Goal: Find specific page/section: Find specific page/section

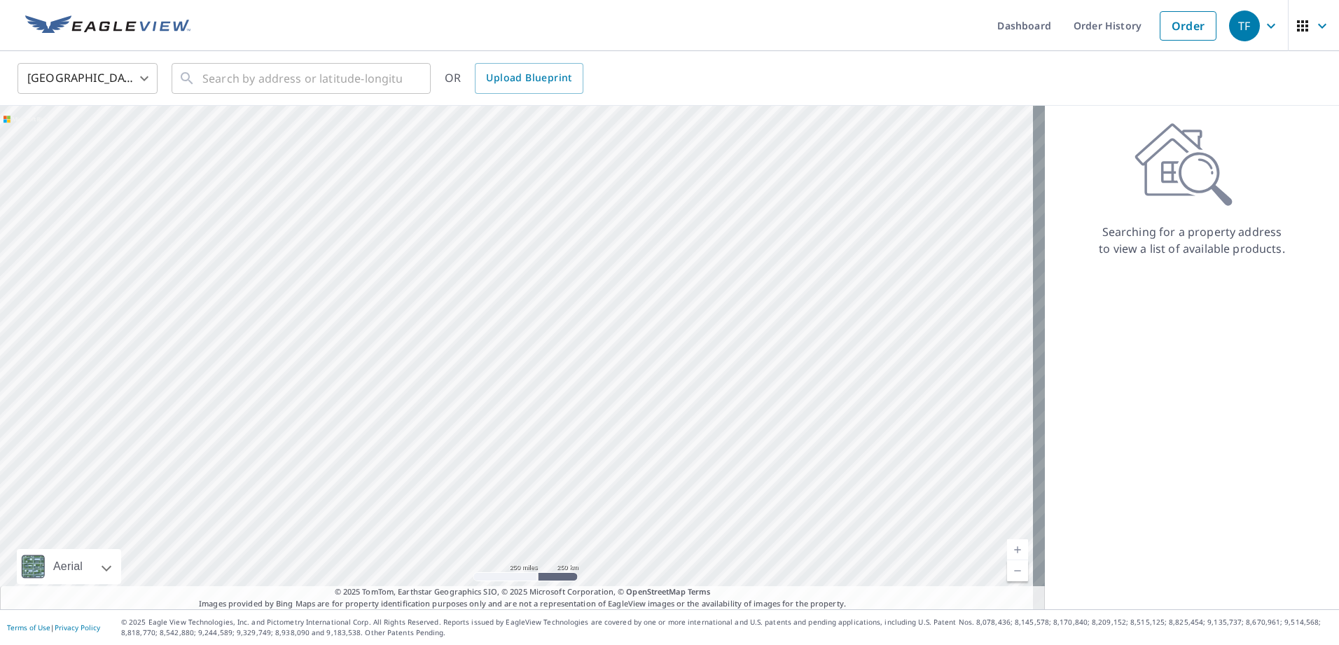
drag, startPoint x: 766, startPoint y: 456, endPoint x: 667, endPoint y: 263, distance: 216.4
click at [667, 263] on div at bounding box center [522, 358] width 1045 height 504
drag, startPoint x: 598, startPoint y: 284, endPoint x: 649, endPoint y: 369, distance: 99.6
click at [649, 369] on div at bounding box center [522, 358] width 1045 height 504
drag, startPoint x: 655, startPoint y: 317, endPoint x: 699, endPoint y: 330, distance: 45.9
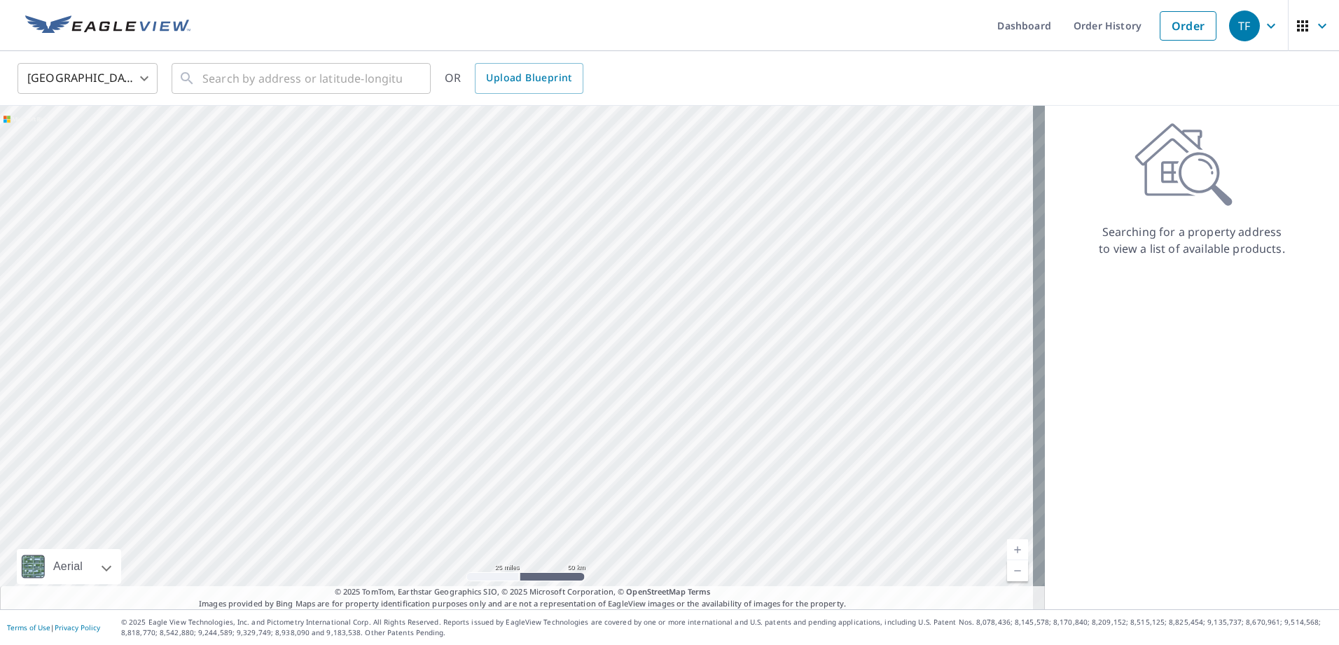
click at [699, 330] on div at bounding box center [522, 358] width 1045 height 504
drag, startPoint x: 684, startPoint y: 296, endPoint x: 912, endPoint y: 289, distance: 228.4
click at [912, 289] on div at bounding box center [522, 358] width 1045 height 504
drag, startPoint x: 548, startPoint y: 413, endPoint x: 592, endPoint y: 241, distance: 177.2
click at [592, 241] on div at bounding box center [522, 358] width 1045 height 504
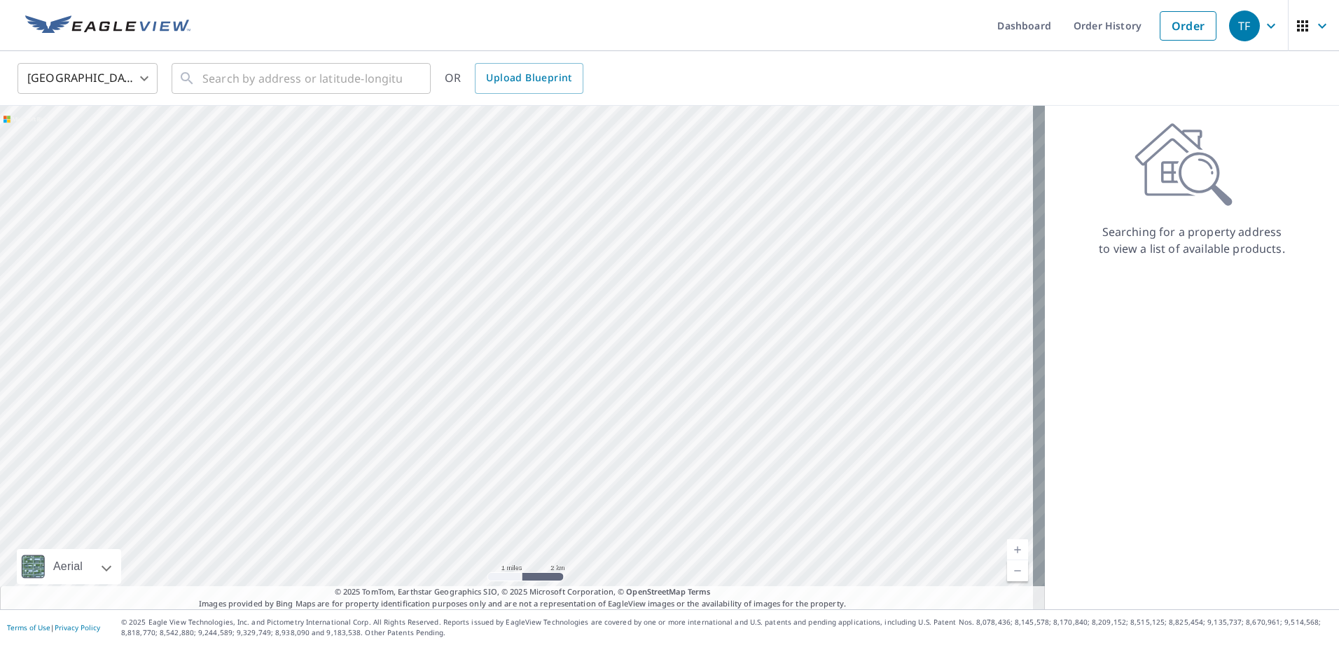
drag, startPoint x: 621, startPoint y: 421, endPoint x: 621, endPoint y: 548, distance: 127.5
click at [621, 548] on div at bounding box center [522, 358] width 1045 height 504
drag, startPoint x: 485, startPoint y: 275, endPoint x: 494, endPoint y: 459, distance: 184.4
click at [494, 459] on div at bounding box center [522, 358] width 1045 height 504
drag, startPoint x: 474, startPoint y: 320, endPoint x: 571, endPoint y: 139, distance: 205.5
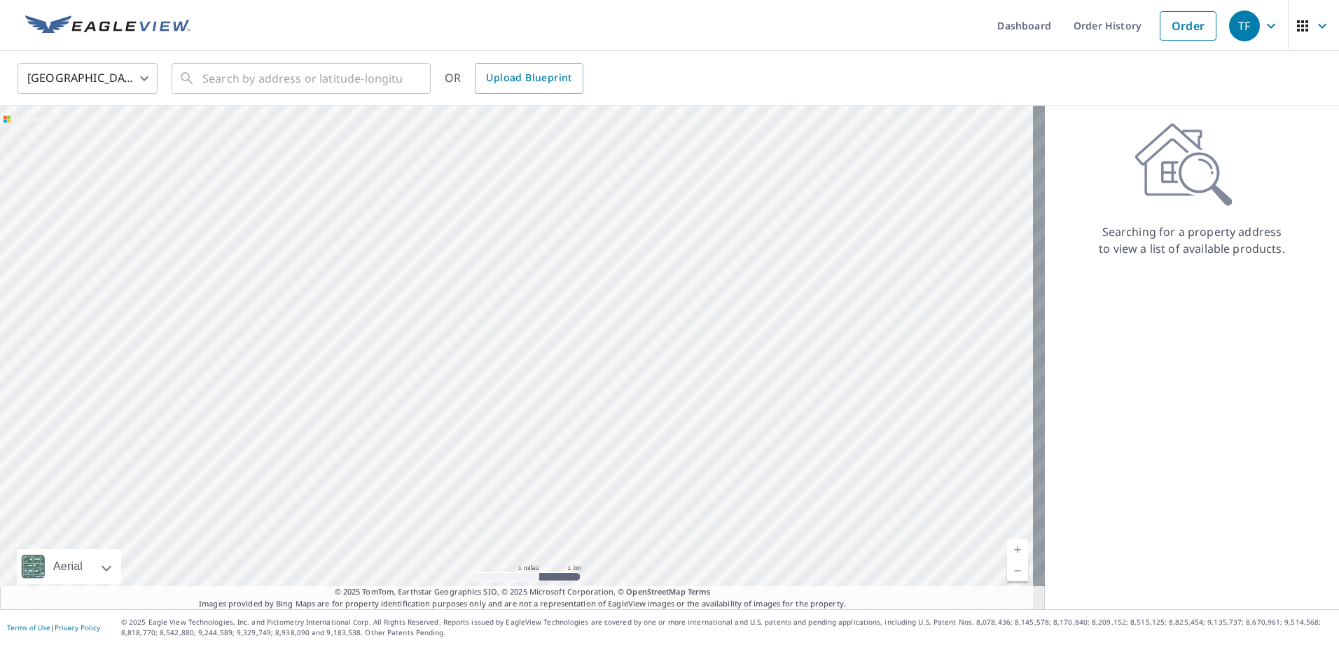
click at [571, 139] on div at bounding box center [522, 358] width 1045 height 504
drag, startPoint x: 557, startPoint y: 448, endPoint x: 517, endPoint y: 240, distance: 211.8
click at [517, 240] on div at bounding box center [522, 358] width 1045 height 504
drag, startPoint x: 590, startPoint y: 452, endPoint x: 544, endPoint y: 271, distance: 186.3
click at [544, 271] on div at bounding box center [522, 358] width 1045 height 504
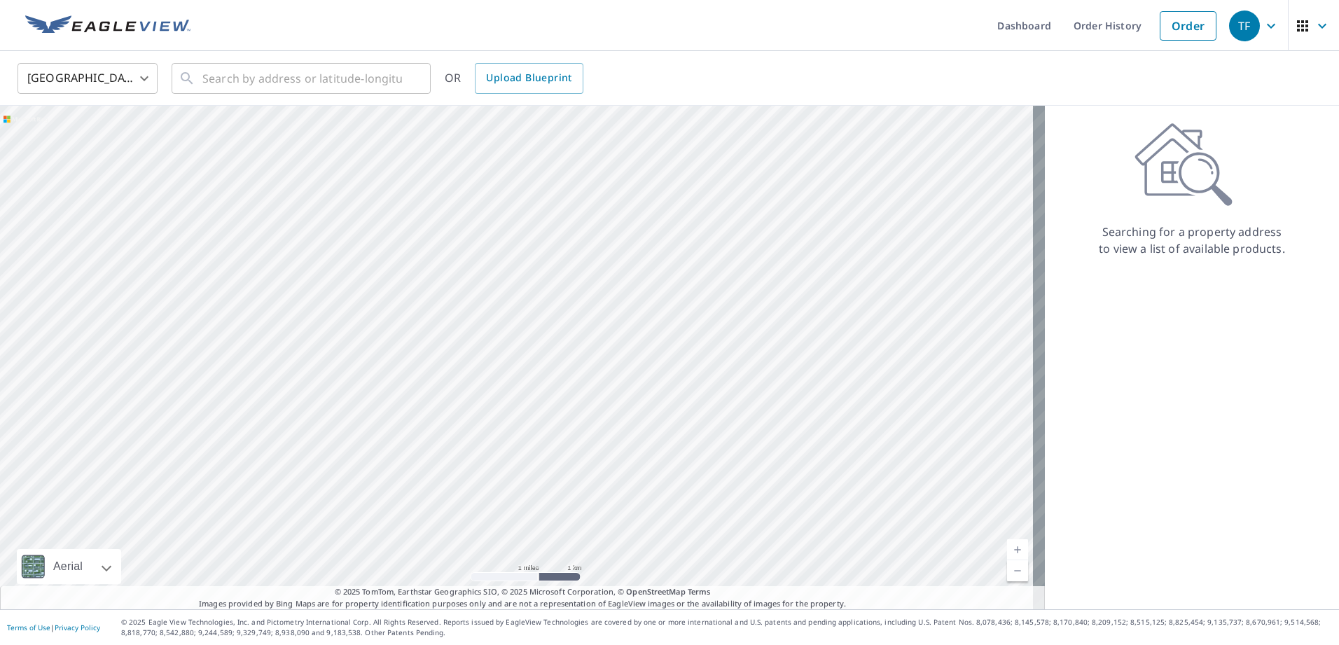
drag, startPoint x: 638, startPoint y: 489, endPoint x: 658, endPoint y: 255, distance: 234.8
click at [658, 255] on div at bounding box center [522, 358] width 1045 height 504
drag, startPoint x: 864, startPoint y: 468, endPoint x: 803, endPoint y: 295, distance: 183.2
click at [803, 295] on div at bounding box center [522, 358] width 1045 height 504
drag, startPoint x: 546, startPoint y: 519, endPoint x: 622, endPoint y: 330, distance: 203.9
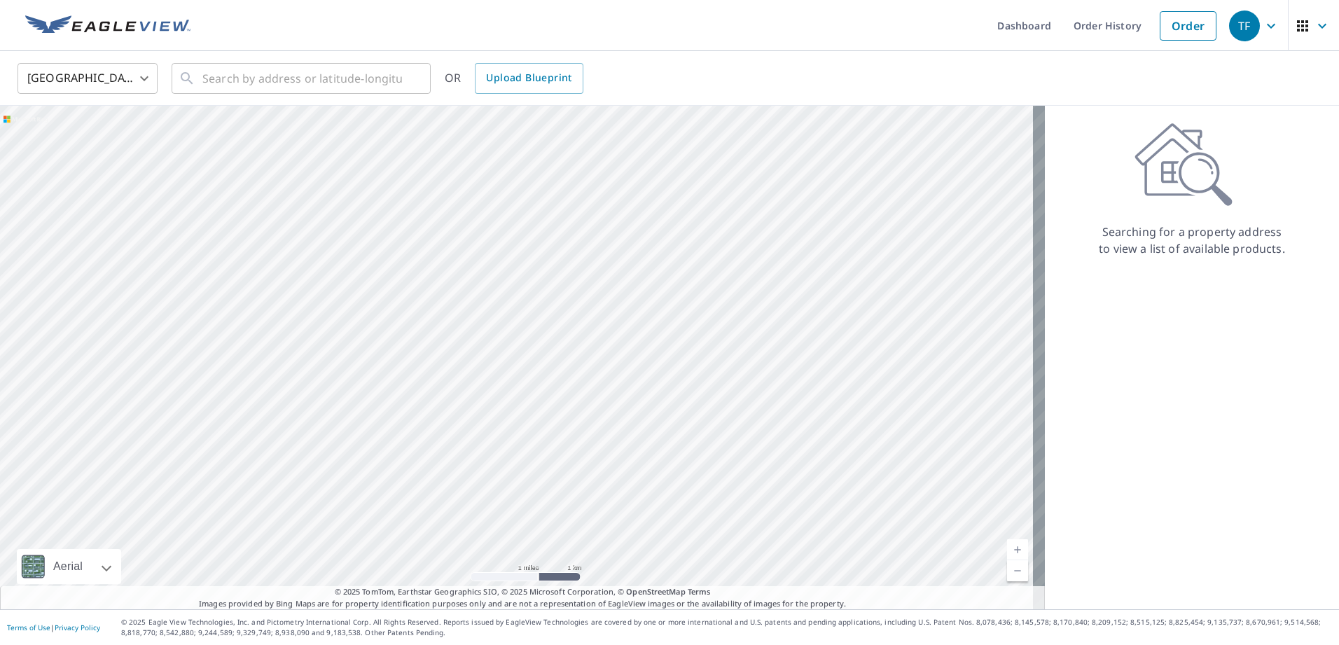
click at [622, 330] on div at bounding box center [522, 358] width 1045 height 504
drag, startPoint x: 640, startPoint y: 263, endPoint x: 643, endPoint y: 487, distance: 223.4
click at [643, 487] on div at bounding box center [522, 358] width 1045 height 504
drag, startPoint x: 591, startPoint y: 318, endPoint x: 600, endPoint y: 388, distance: 70.5
click at [600, 388] on div at bounding box center [522, 358] width 1045 height 504
